Goal: Obtain resource: Download file/media

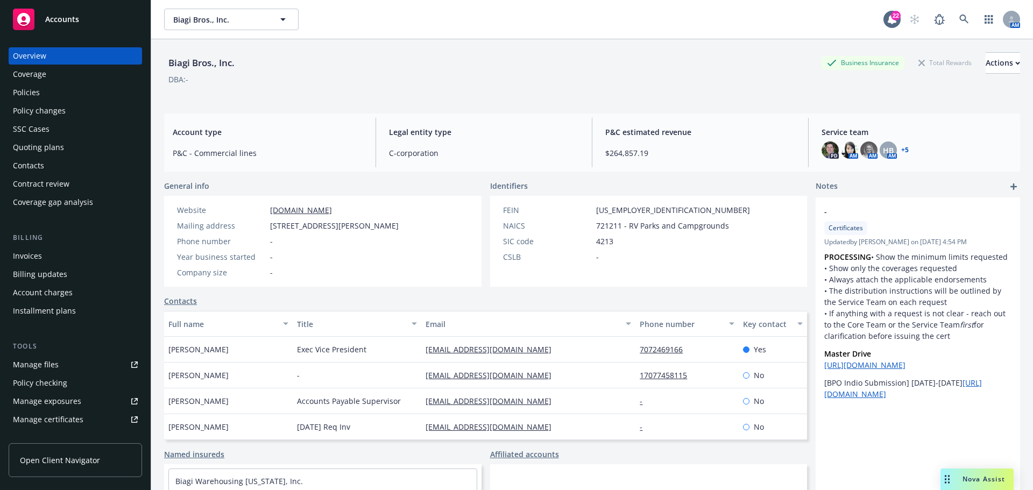
click at [55, 15] on span "Accounts" at bounding box center [62, 19] width 34 height 9
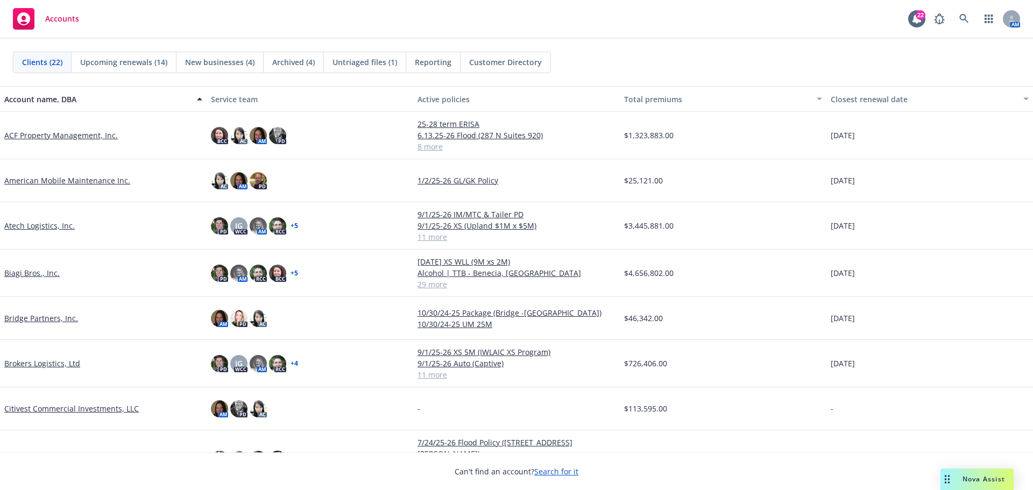
click at [60, 136] on link "ACF Property Management, Inc." at bounding box center [60, 135] width 113 height 11
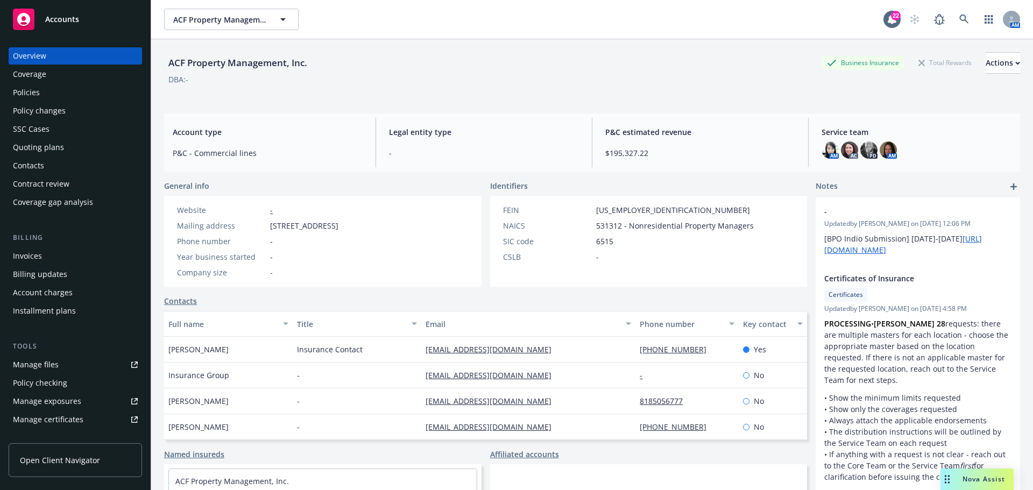
click at [77, 363] on link "Manage files" at bounding box center [75, 364] width 133 height 17
click at [62, 88] on div "Policies" at bounding box center [75, 92] width 125 height 17
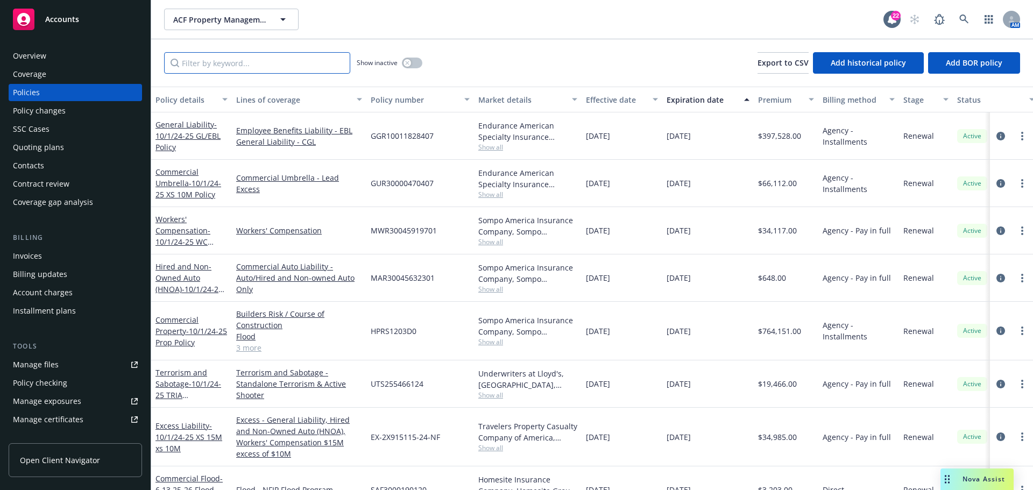
click at [300, 62] on input "Filter by keyword..." at bounding box center [257, 63] width 186 height 22
type input "property"
click at [341, 61] on input "property" at bounding box center [257, 63] width 186 height 22
click at [296, 62] on input "Filter by keyword..." at bounding box center [257, 63] width 186 height 22
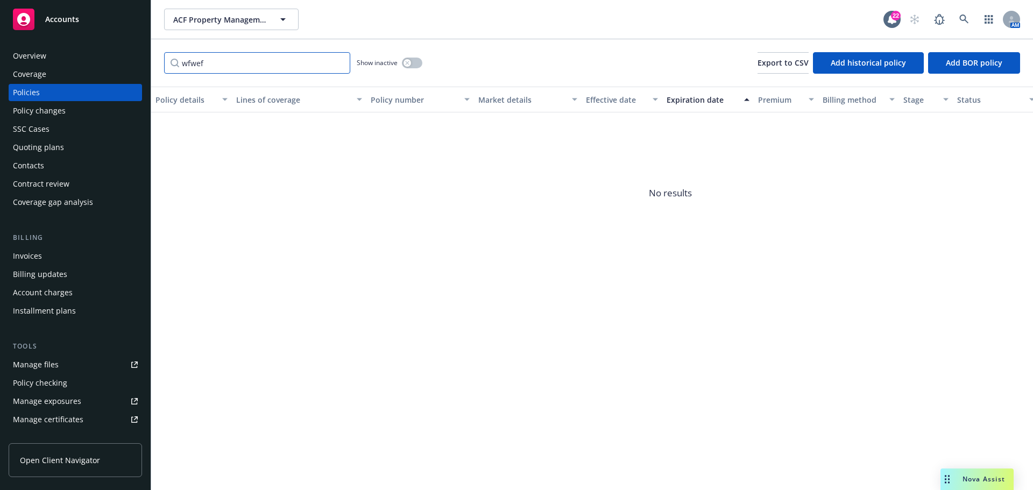
click at [342, 60] on input "wfwef" at bounding box center [257, 63] width 186 height 22
click at [278, 63] on input "wfwef" at bounding box center [257, 63] width 186 height 22
type input "w"
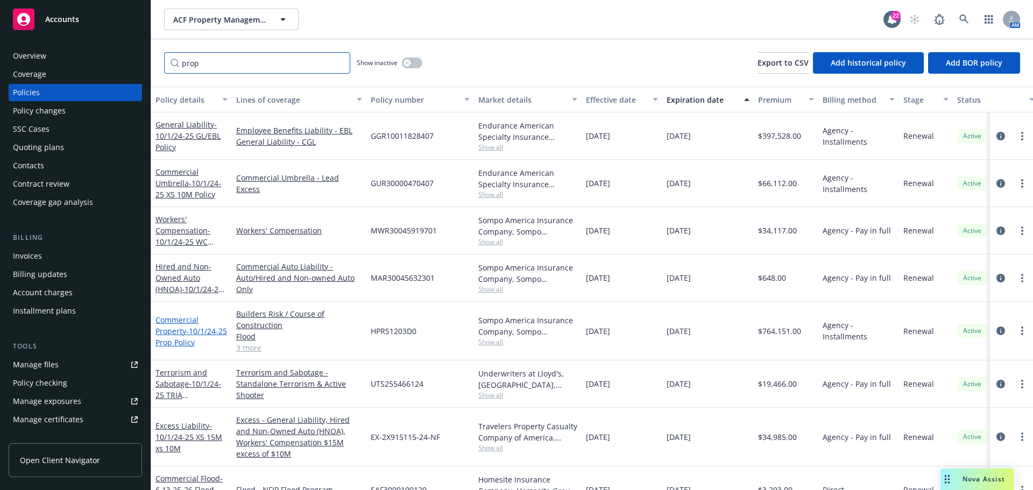
type input "prop"
click at [187, 337] on span "- 10/1/24-25 Prop Policy" at bounding box center [191, 337] width 72 height 22
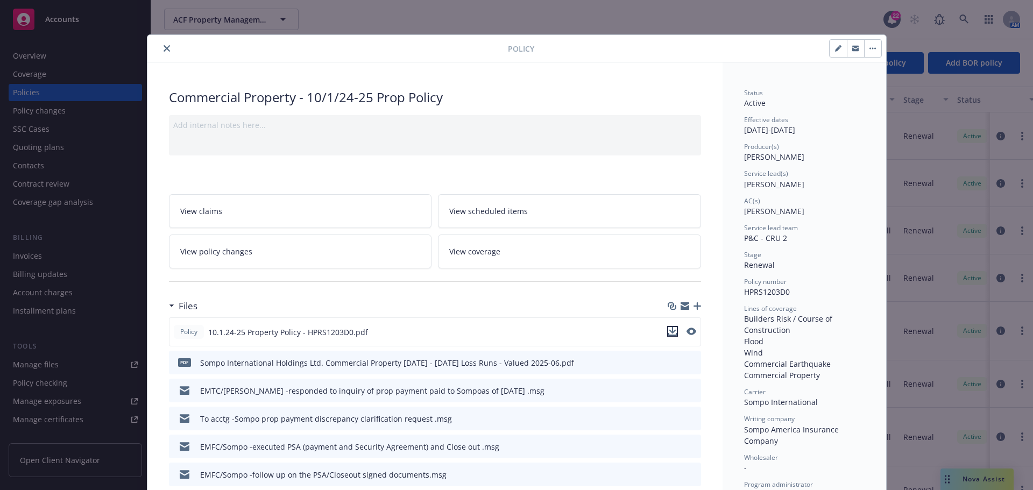
click at [670, 331] on icon "download file" at bounding box center [672, 330] width 7 height 6
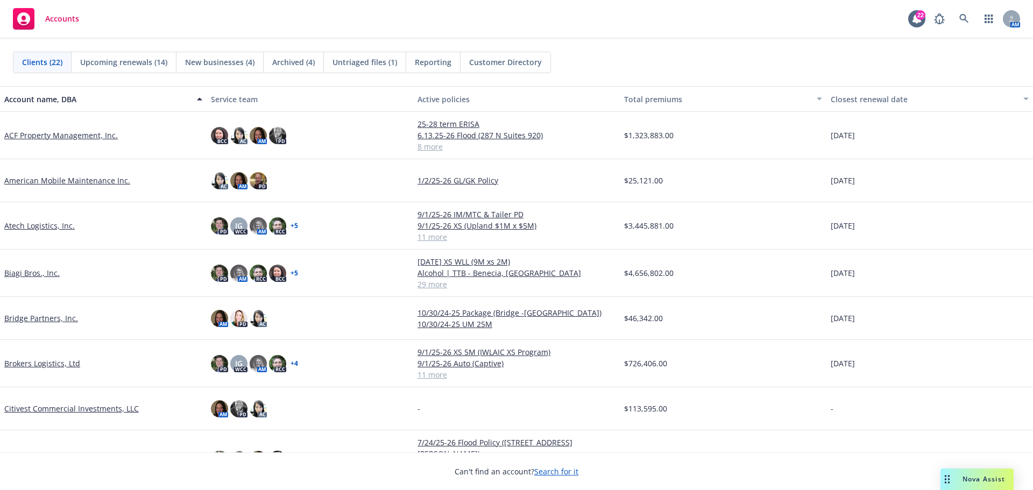
click at [45, 136] on link "ACF Property Management, Inc." at bounding box center [60, 135] width 113 height 11
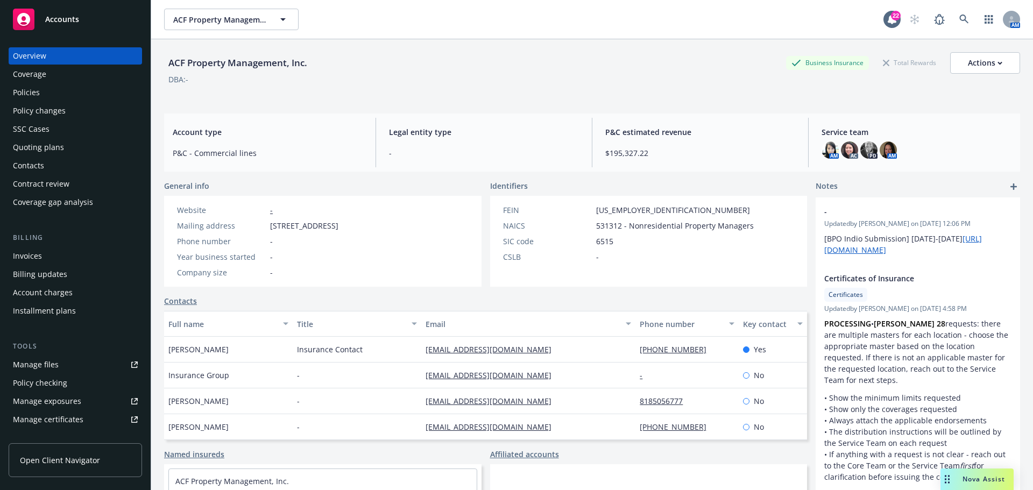
click at [75, 116] on div "Policy changes" at bounding box center [75, 110] width 125 height 17
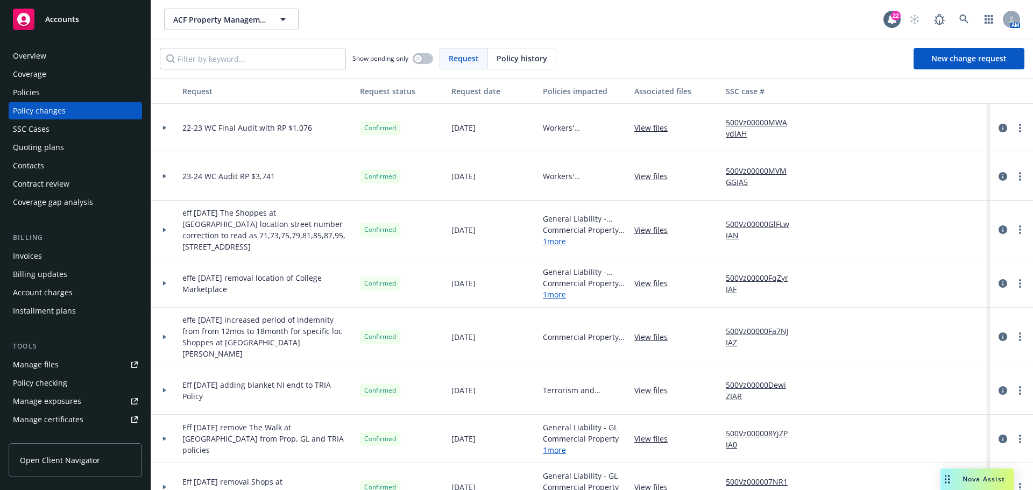
click at [499, 94] on div "Request date" at bounding box center [492, 91] width 83 height 11
click at [494, 95] on div "Request date" at bounding box center [492, 91] width 83 height 11
drag, startPoint x: 226, startPoint y: 268, endPoint x: 237, endPoint y: 296, distance: 29.3
click at [237, 296] on div "effe 12/12/24 removal location of College Marketplace" at bounding box center [266, 283] width 177 height 48
